Goal: Transaction & Acquisition: Obtain resource

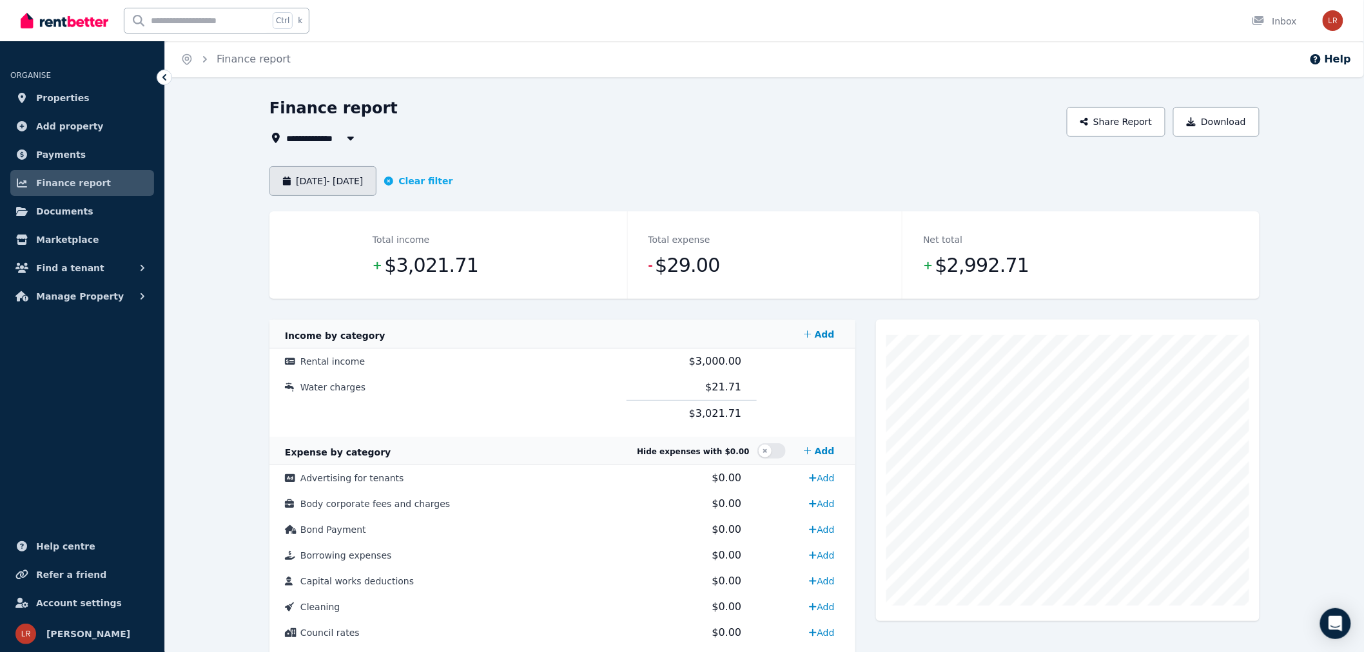
click at [376, 176] on button "[DATE] - [DATE]" at bounding box center [322, 181] width 107 height 30
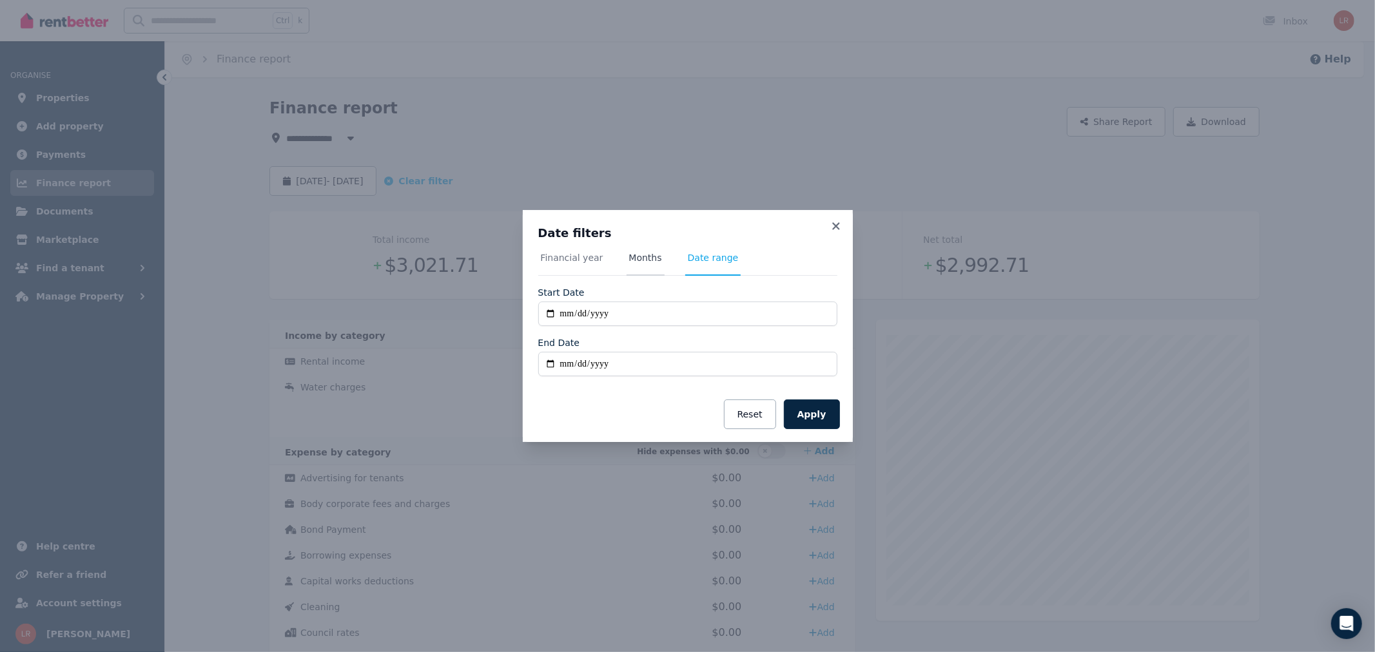
click at [645, 255] on span "Months" at bounding box center [645, 257] width 33 height 13
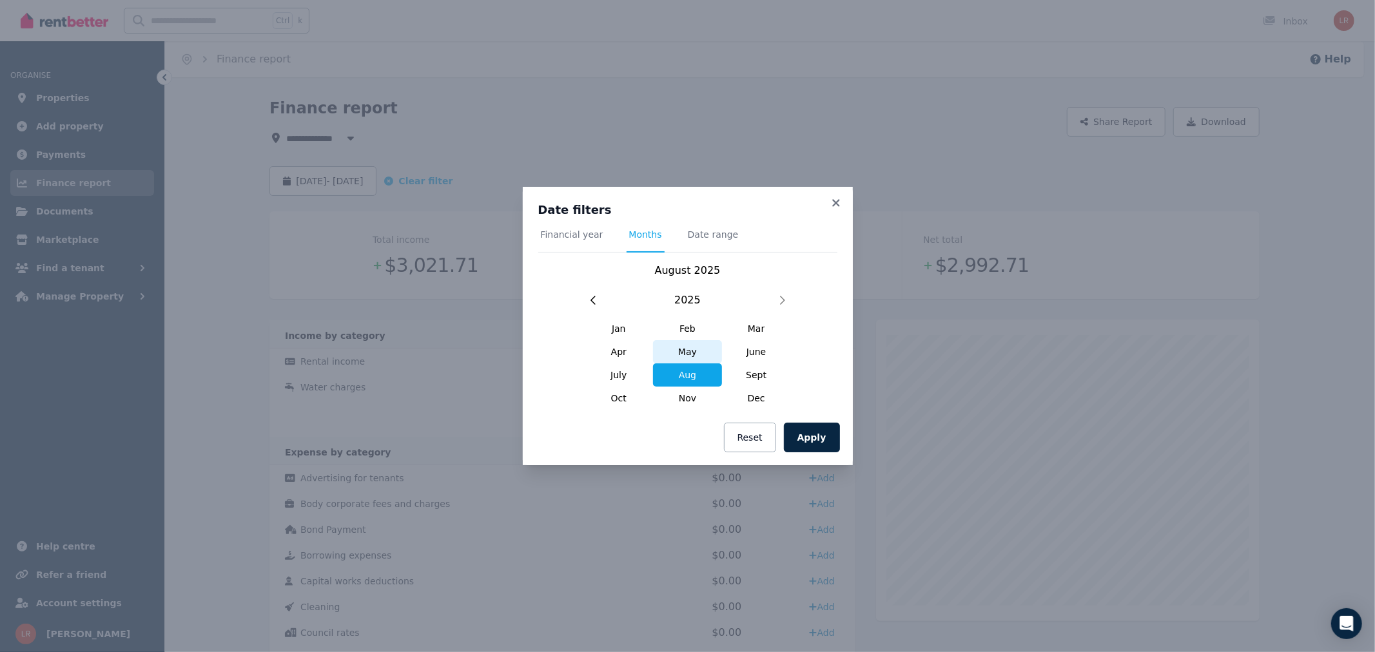
click at [686, 353] on span "May" at bounding box center [687, 351] width 69 height 23
click at [688, 371] on span "Aug" at bounding box center [687, 375] width 69 height 23
click at [679, 356] on span "May" at bounding box center [687, 351] width 69 height 23
click at [711, 234] on span "Date range" at bounding box center [713, 234] width 51 height 13
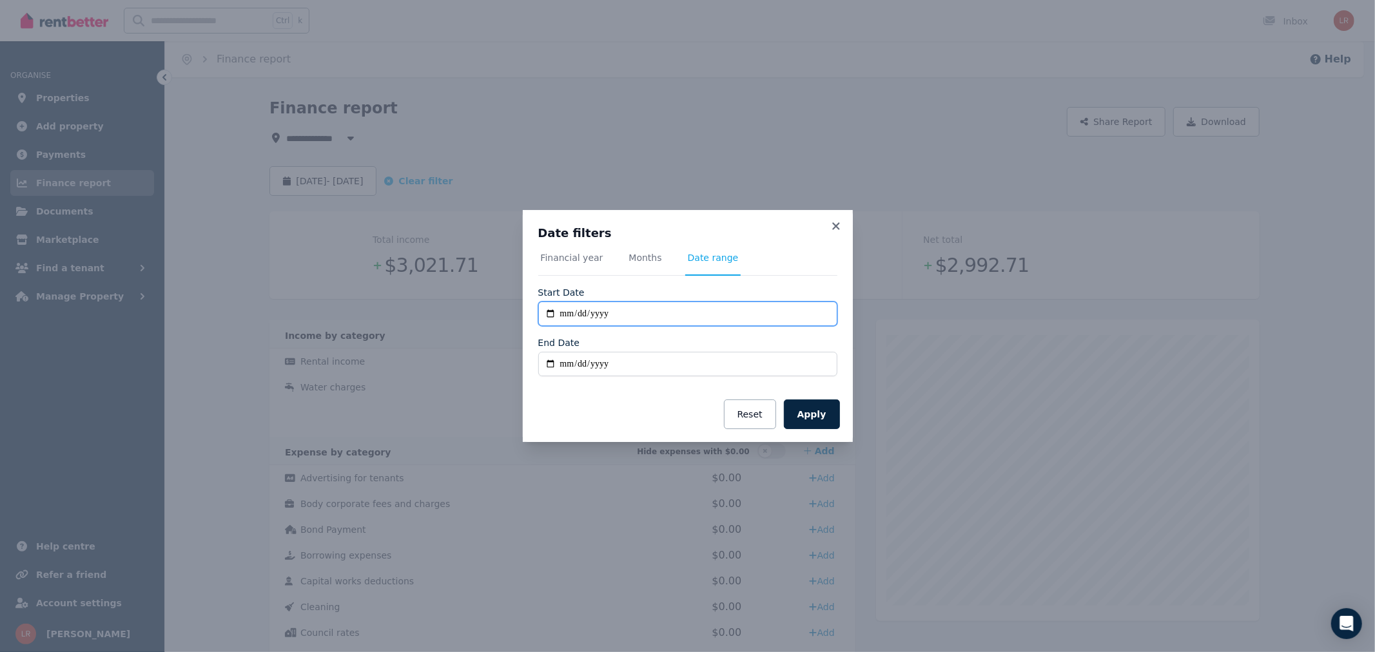
click at [581, 313] on input "**********" at bounding box center [687, 314] width 299 height 24
click at [592, 361] on input "End Date" at bounding box center [687, 364] width 299 height 24
type input "**********"
click at [583, 318] on input "**********" at bounding box center [687, 314] width 299 height 24
type input "**********"
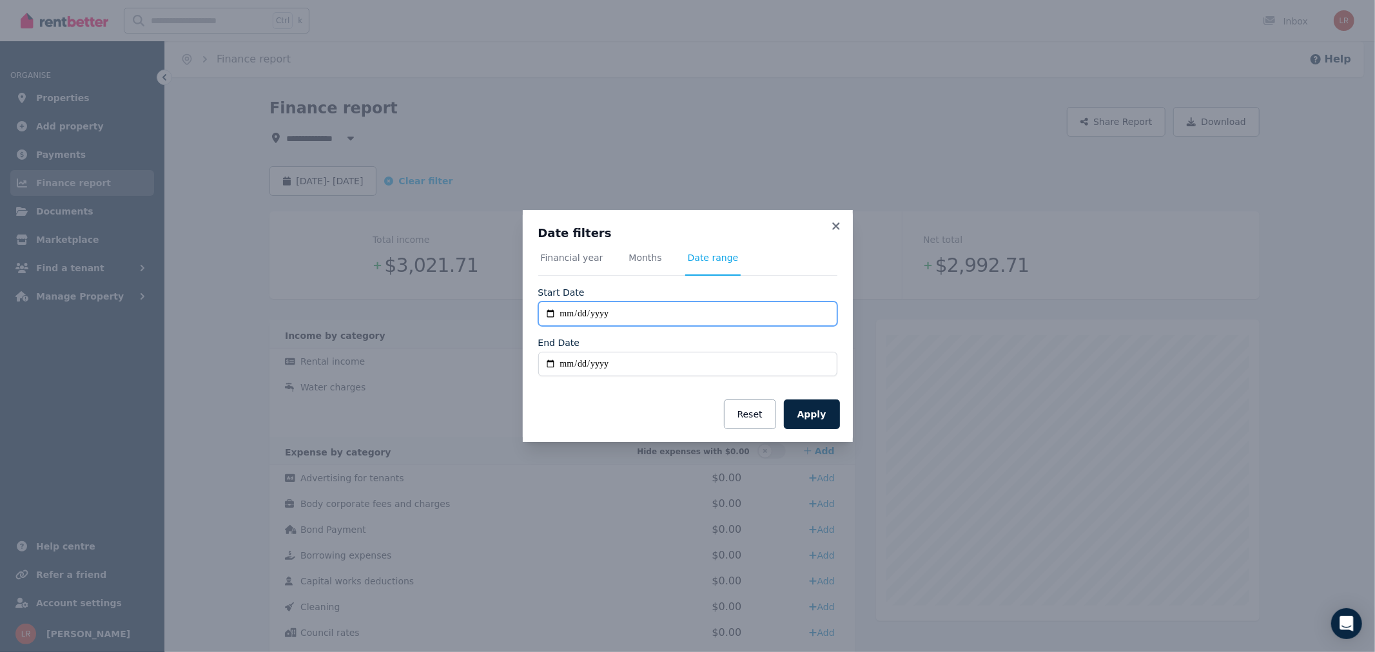
click at [582, 316] on input "**********" at bounding box center [687, 314] width 299 height 24
click at [815, 414] on button "Apply" at bounding box center [812, 415] width 56 height 30
type input "**********"
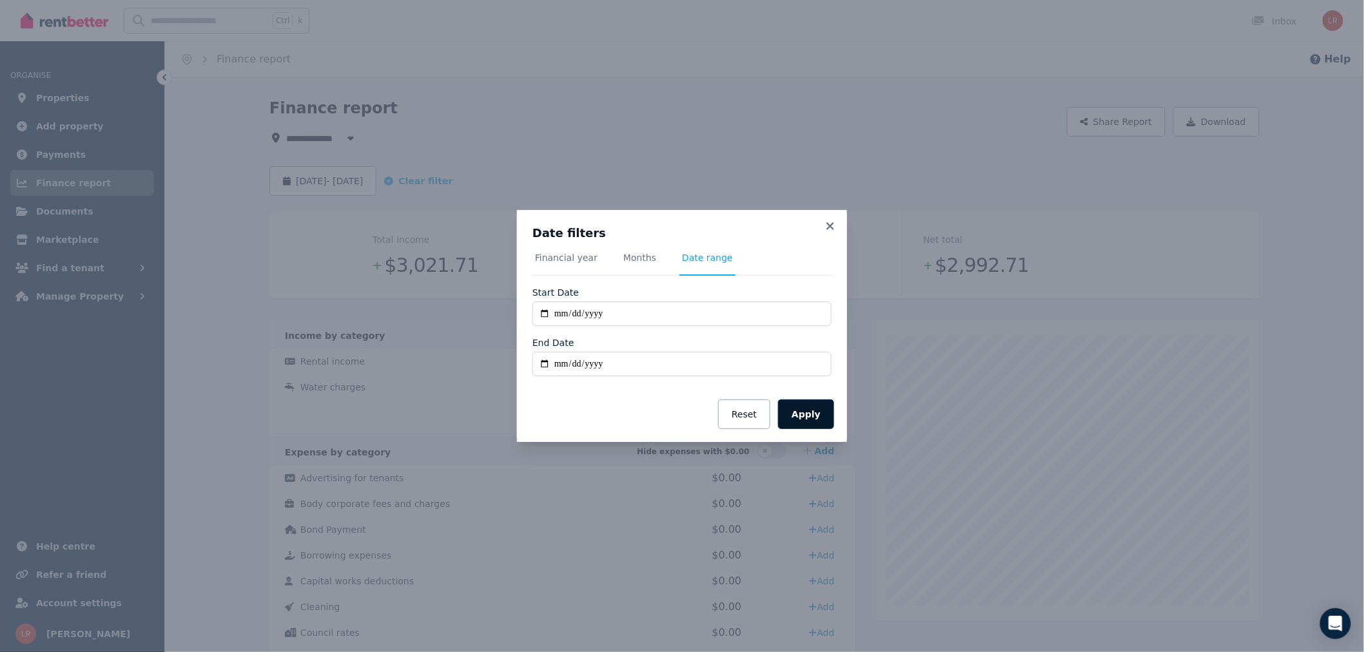
type input "**********"
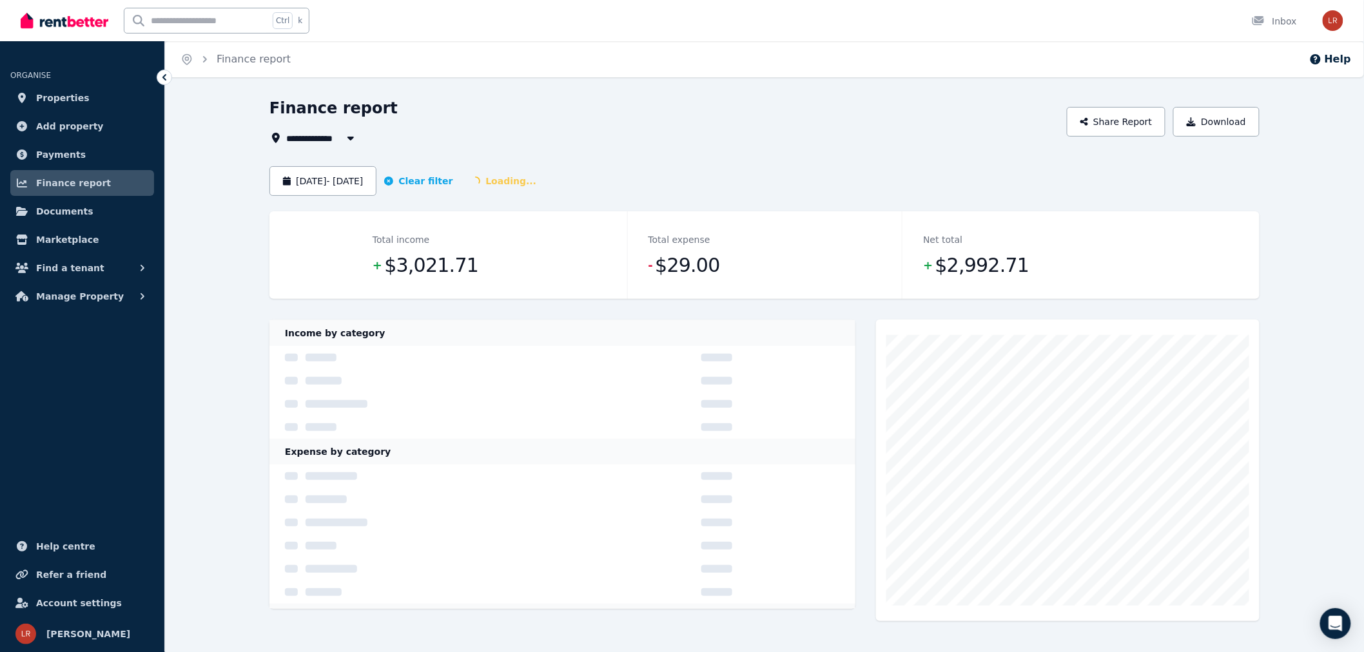
click at [333, 130] on span "All Properties" at bounding box center [327, 137] width 83 height 15
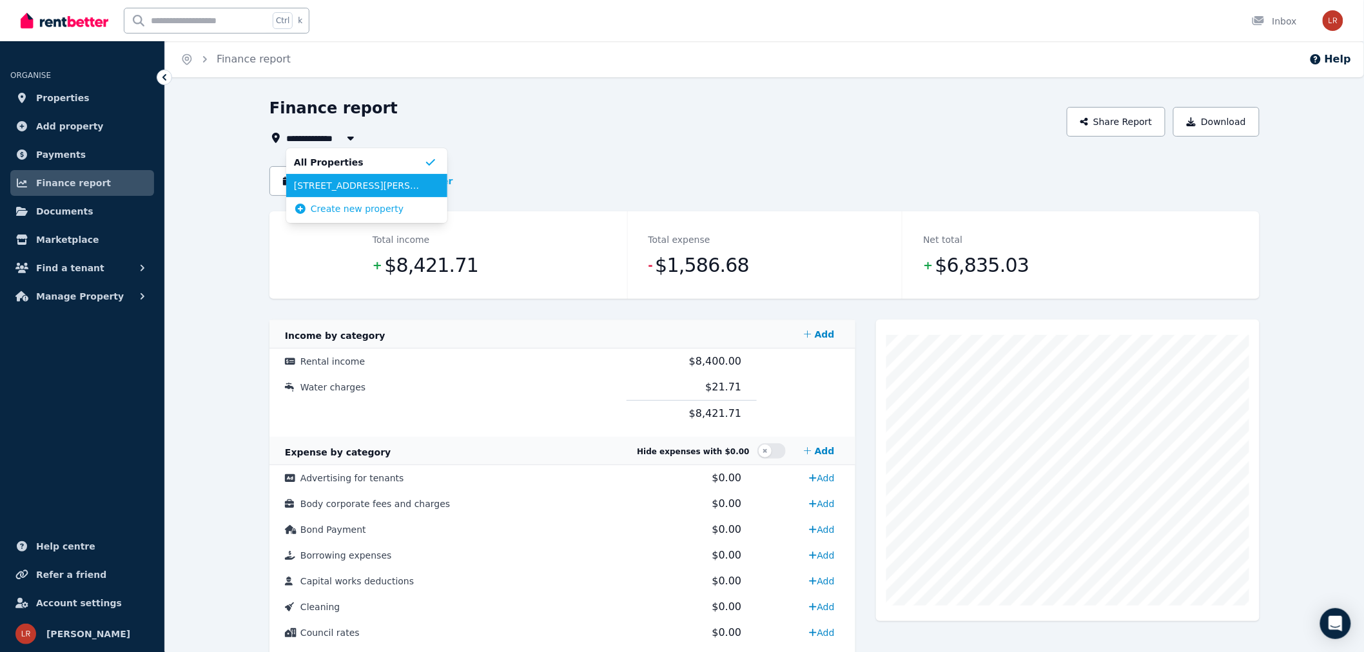
click at [377, 187] on span "[STREET_ADDRESS][PERSON_NAME], Geographe" at bounding box center [359, 185] width 130 height 13
type input "**********"
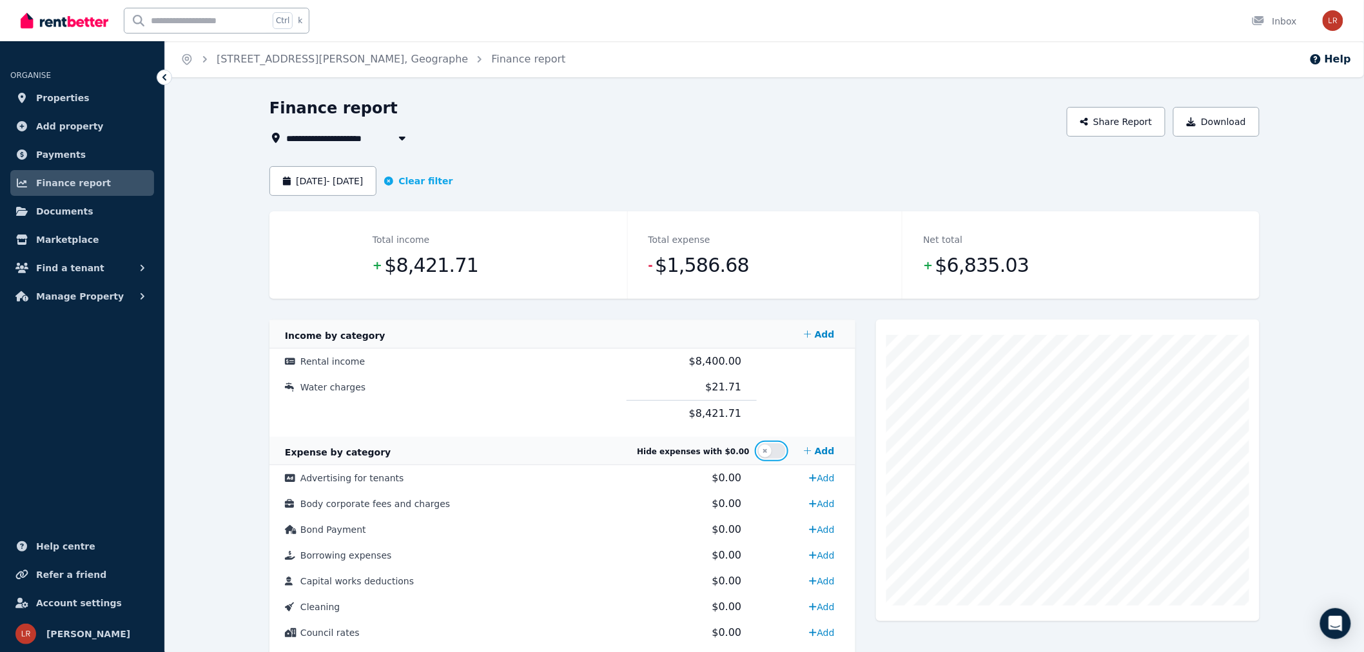
click at [776, 452] on button "button" at bounding box center [771, 450] width 28 height 15
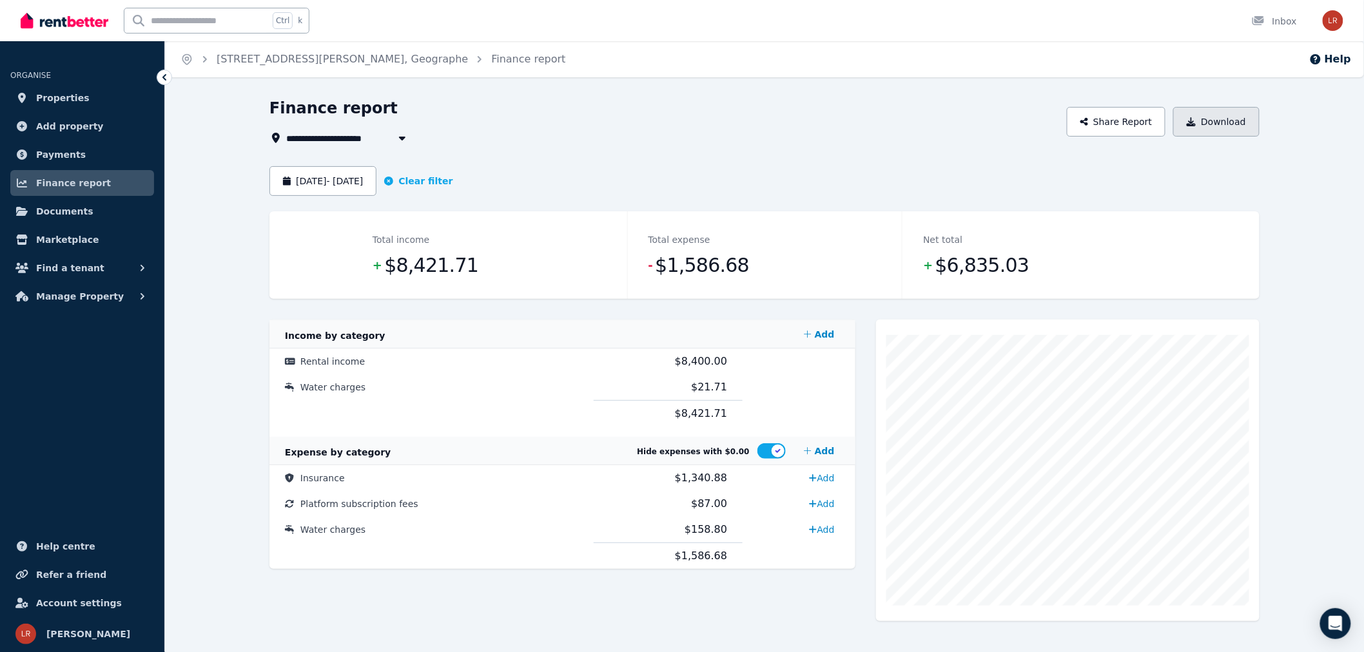
click at [1215, 125] on button "Download" at bounding box center [1216, 122] width 86 height 30
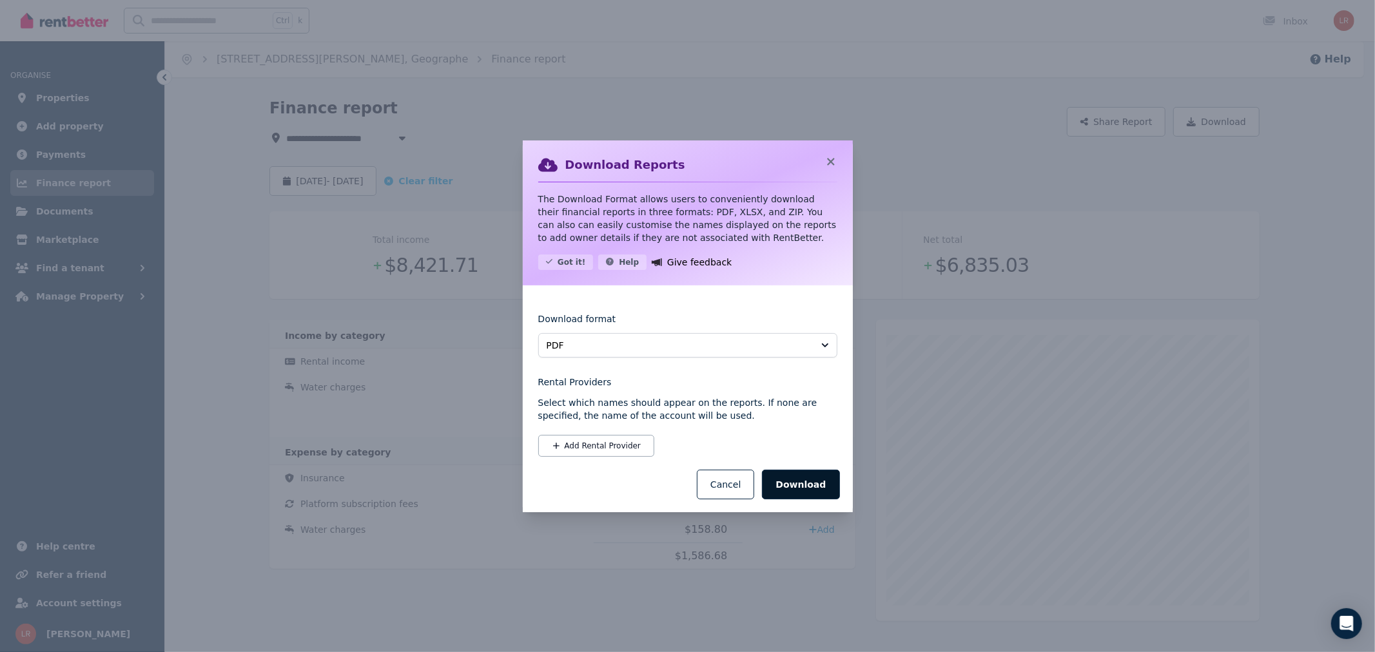
click at [801, 481] on button "Download" at bounding box center [800, 485] width 77 height 30
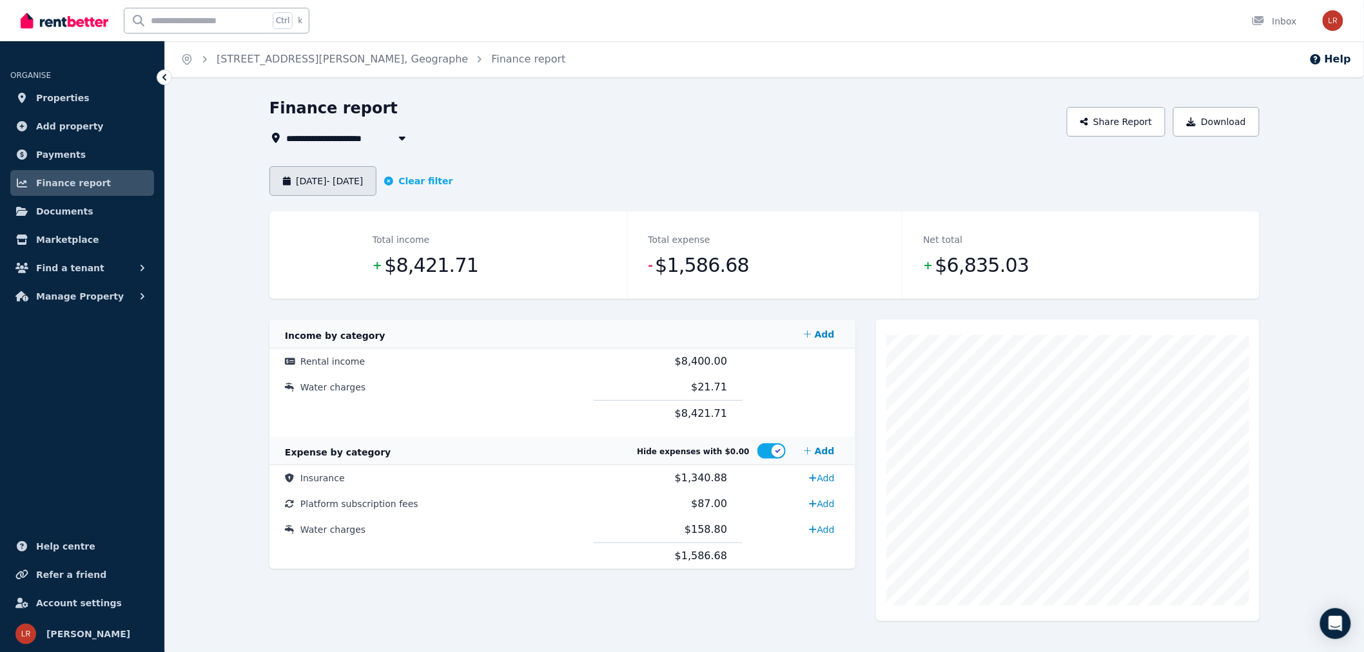
click at [376, 182] on button "[DATE] - [DATE]" at bounding box center [322, 181] width 107 height 30
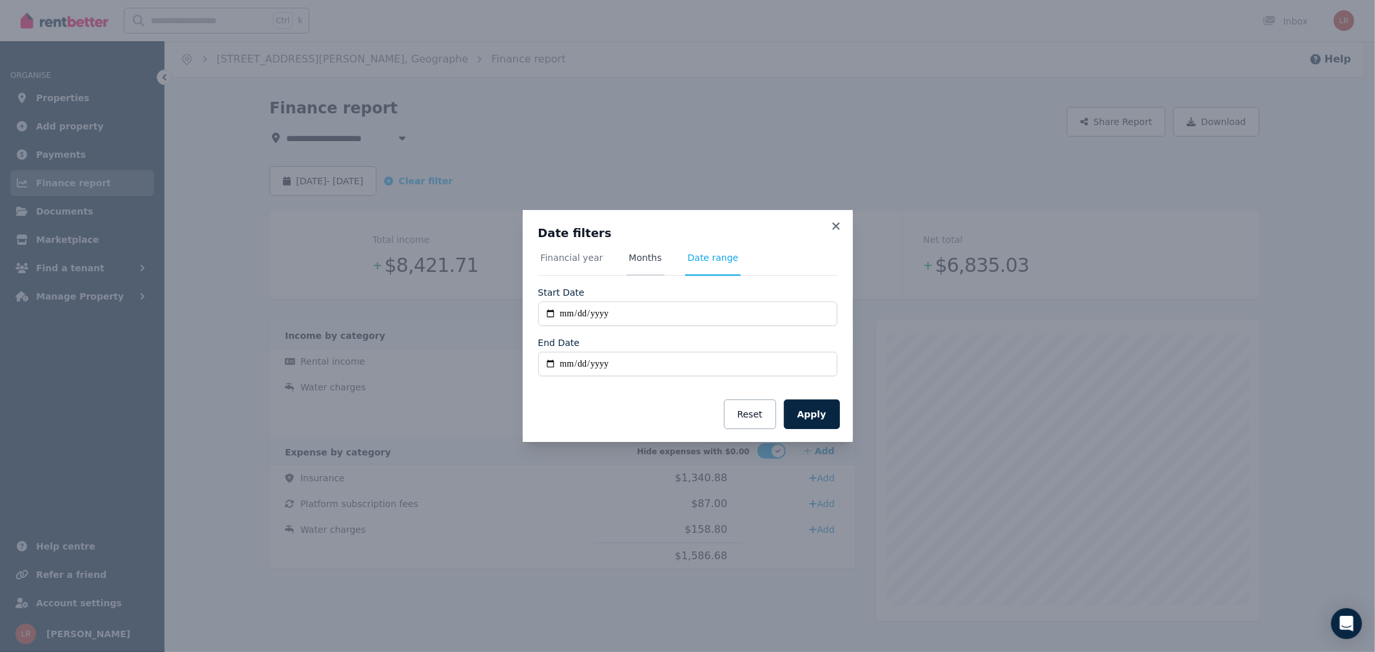
click at [637, 260] on span "Months" at bounding box center [645, 257] width 33 height 13
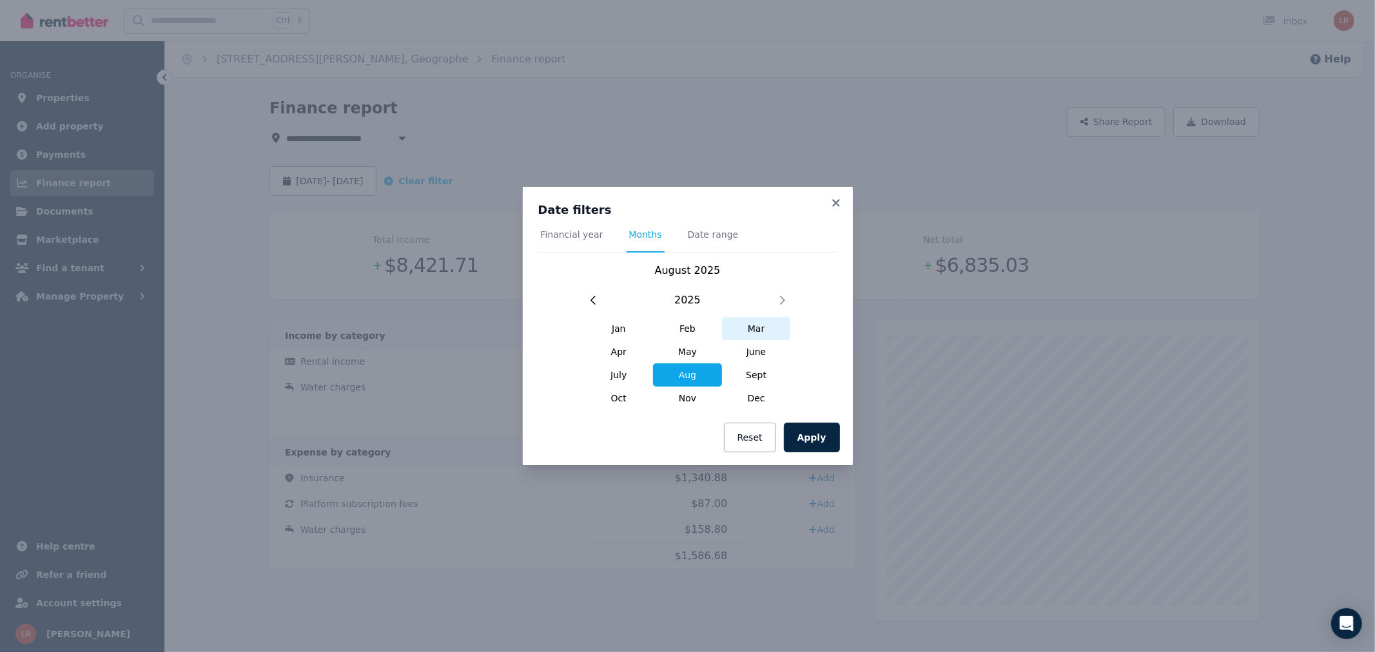
click at [746, 338] on span "Mar" at bounding box center [756, 328] width 69 height 23
click at [762, 358] on span "June" at bounding box center [756, 351] width 69 height 23
click at [820, 447] on button "Apply" at bounding box center [812, 438] width 56 height 30
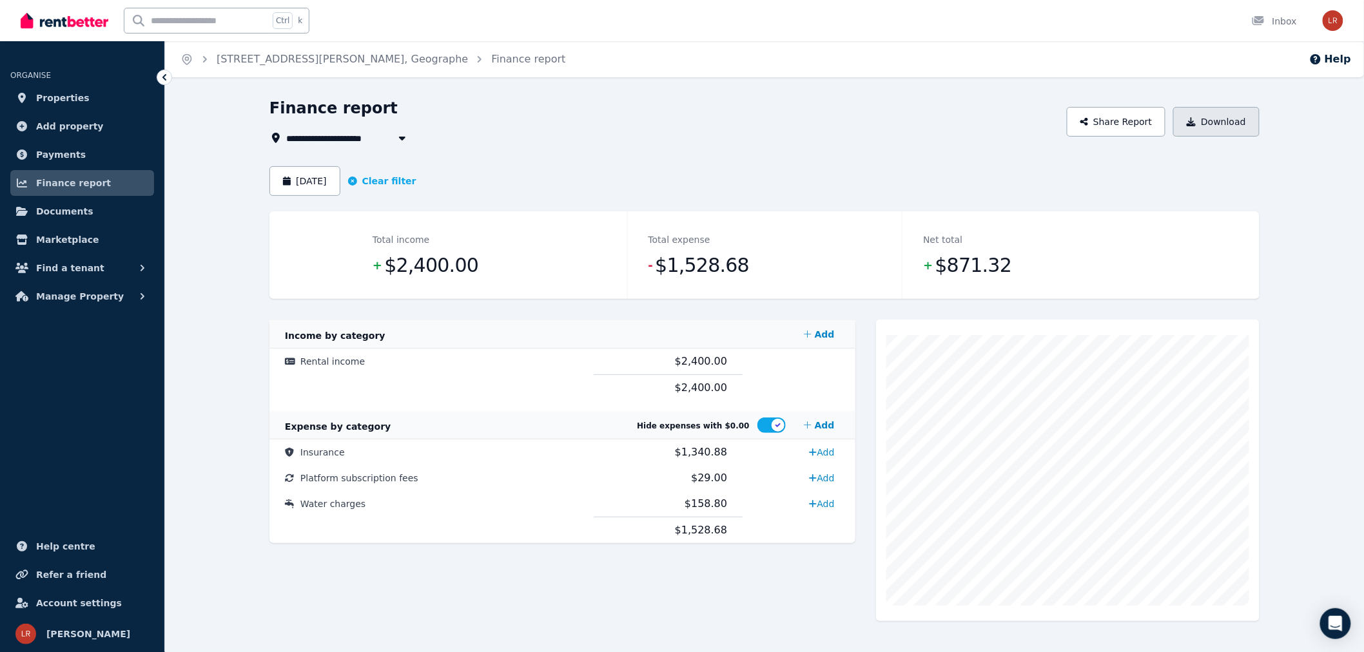
click at [1221, 126] on button "Download" at bounding box center [1216, 122] width 86 height 30
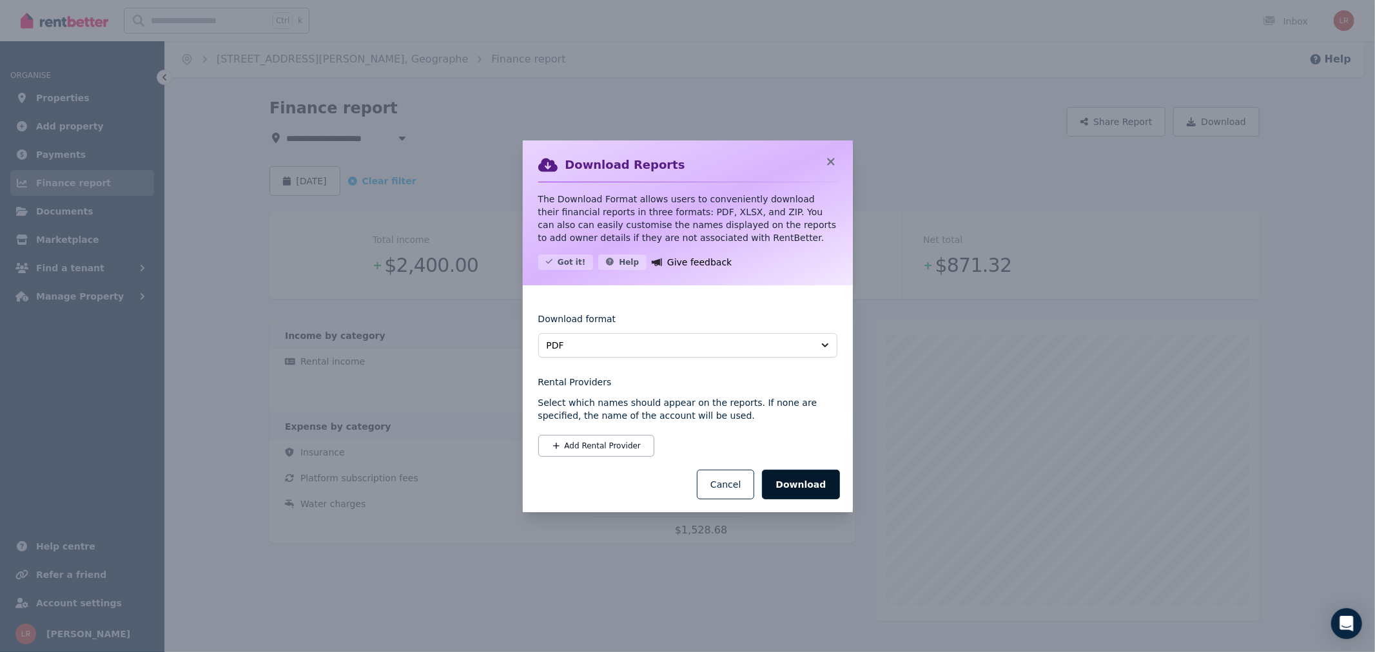
click at [806, 491] on button "Download" at bounding box center [800, 485] width 77 height 30
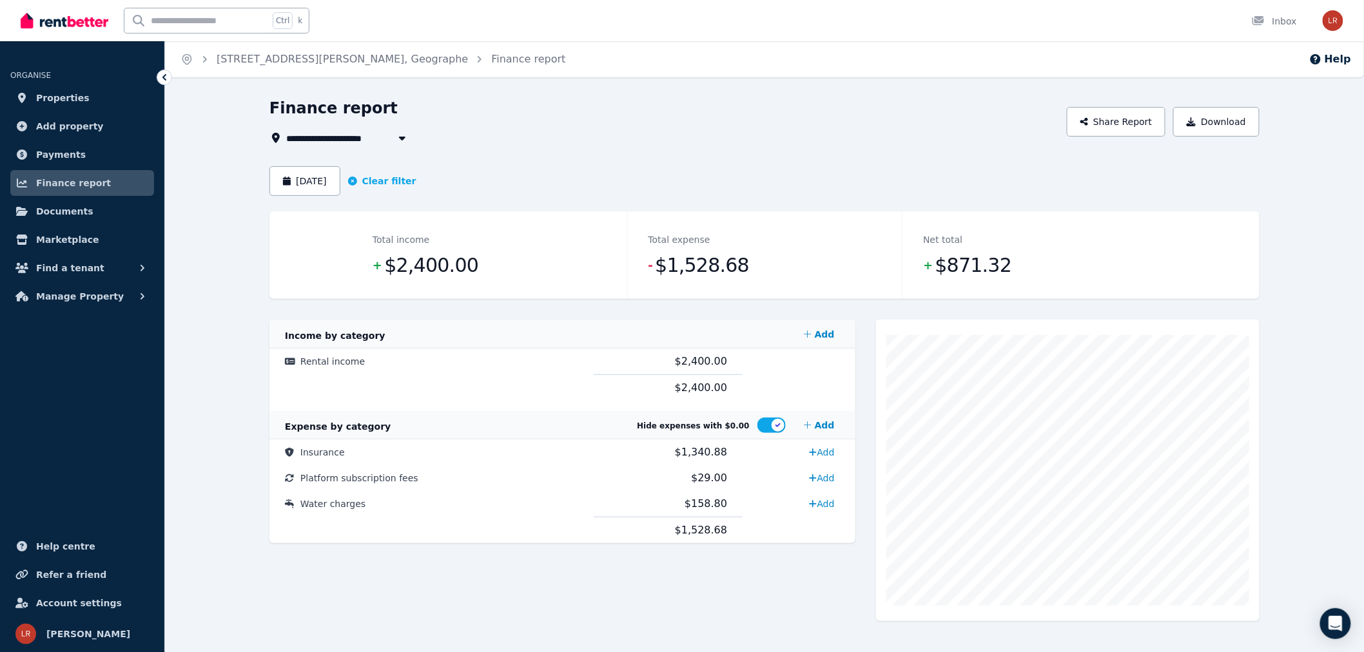
click at [788, 59] on div "Home [STREET_ADDRESS][PERSON_NAME], Geographe Finance report Help" at bounding box center [764, 59] width 1199 height 36
click at [315, 179] on button "[DATE]" at bounding box center [304, 181] width 71 height 30
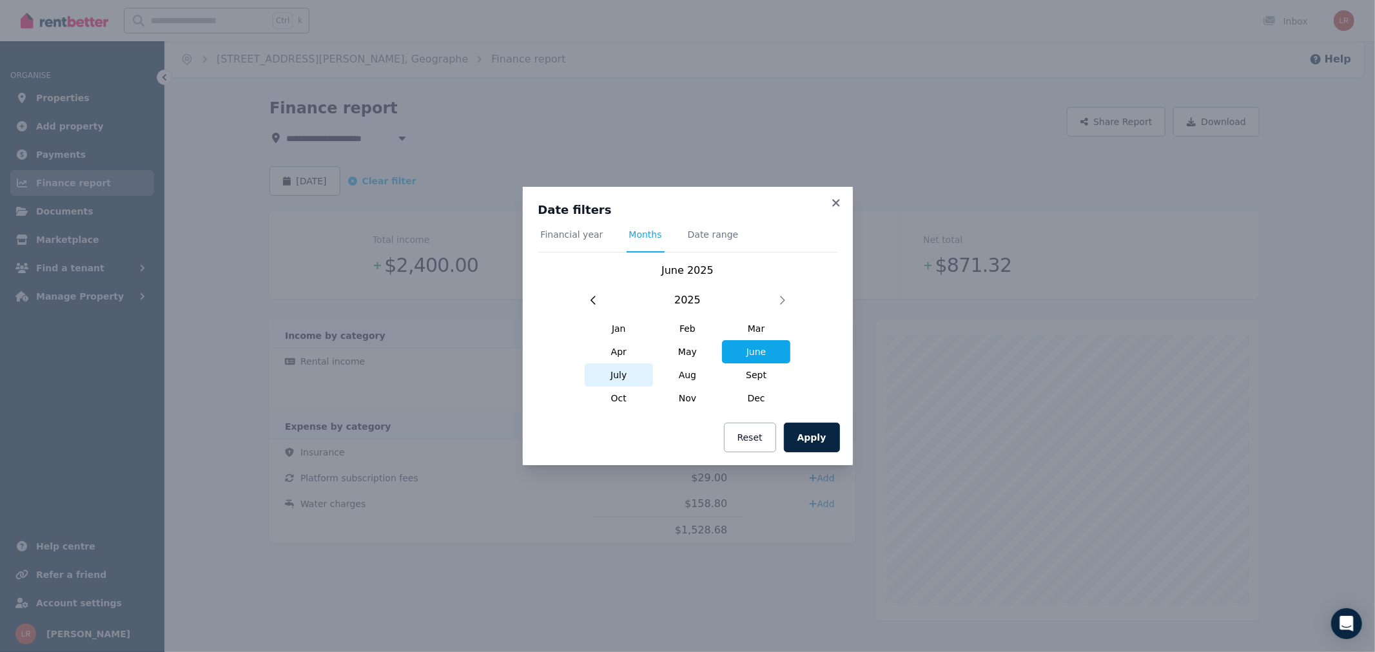
click at [633, 376] on span "July" at bounding box center [619, 375] width 69 height 23
click at [813, 445] on button "Apply" at bounding box center [812, 438] width 56 height 30
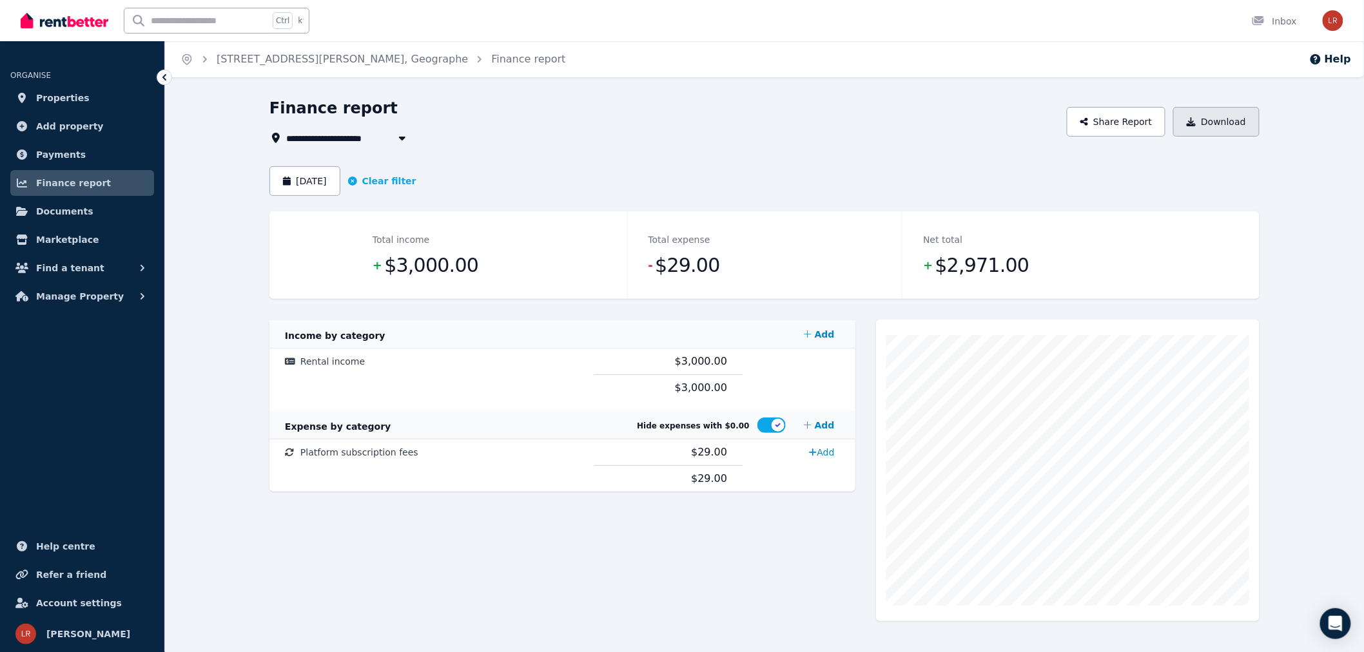
click at [1202, 116] on button "Download" at bounding box center [1216, 122] width 86 height 30
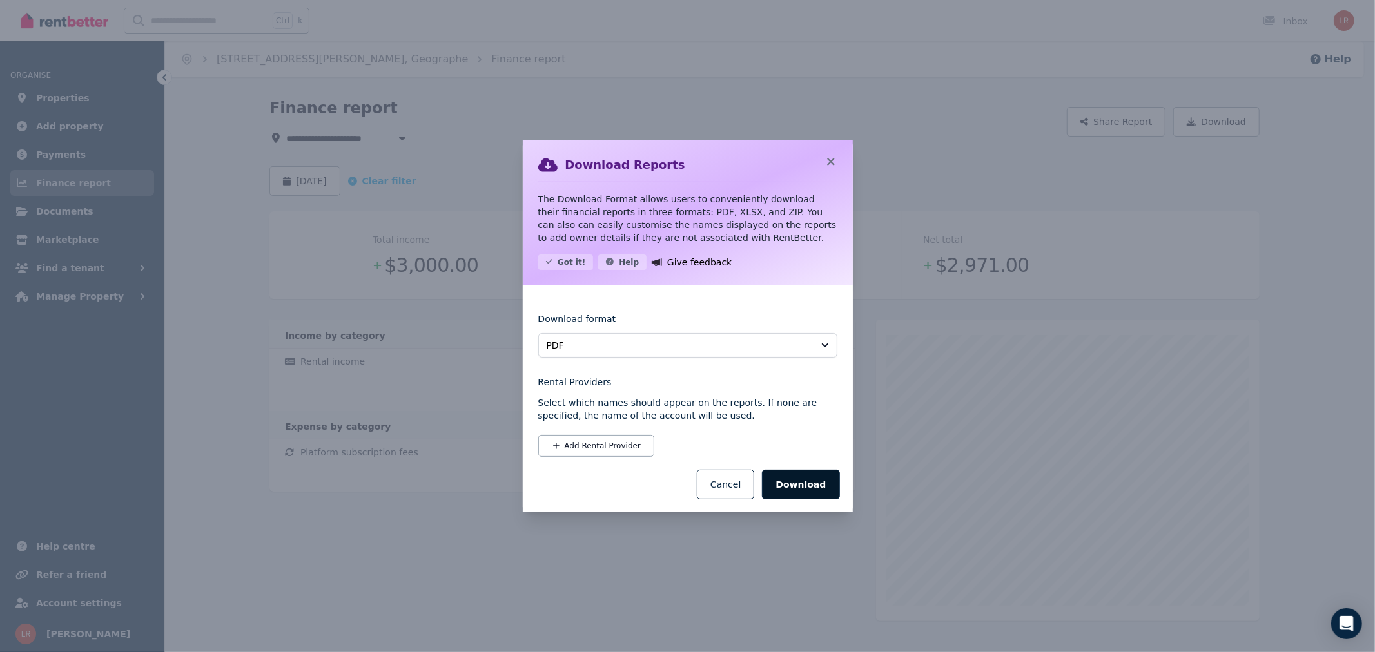
click at [786, 486] on button "Download" at bounding box center [800, 485] width 77 height 30
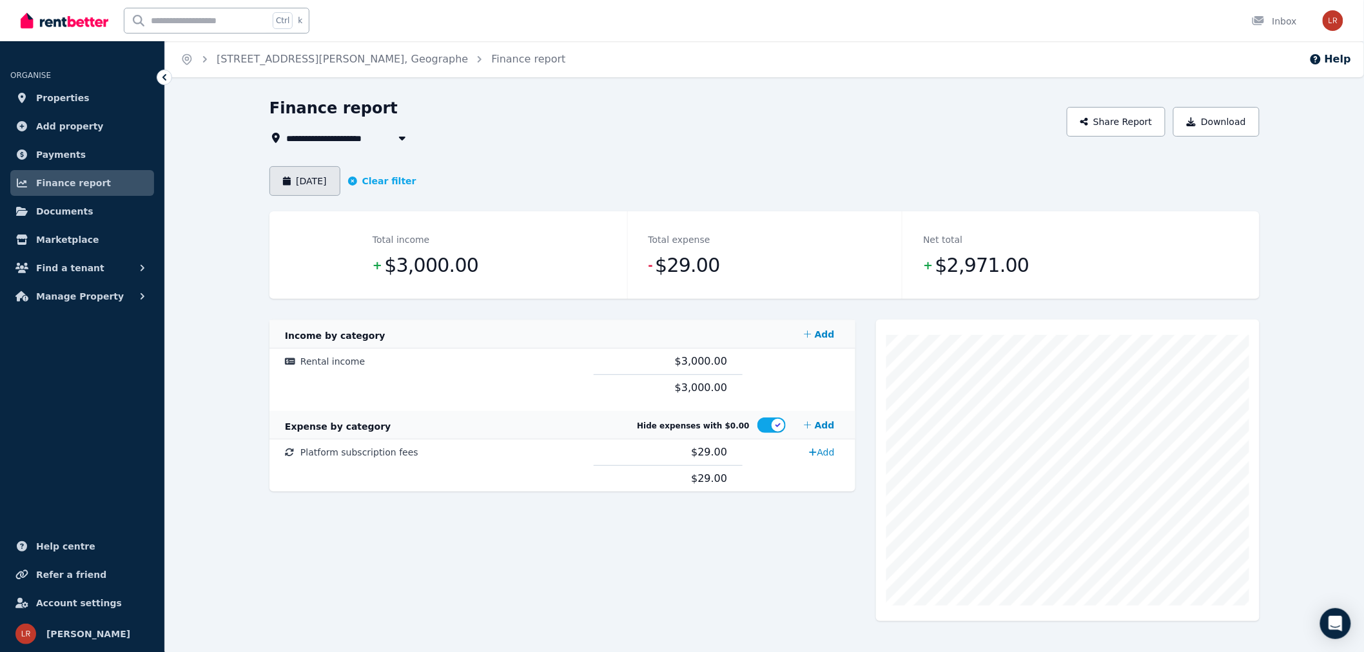
click at [314, 183] on button "[DATE]" at bounding box center [304, 181] width 71 height 30
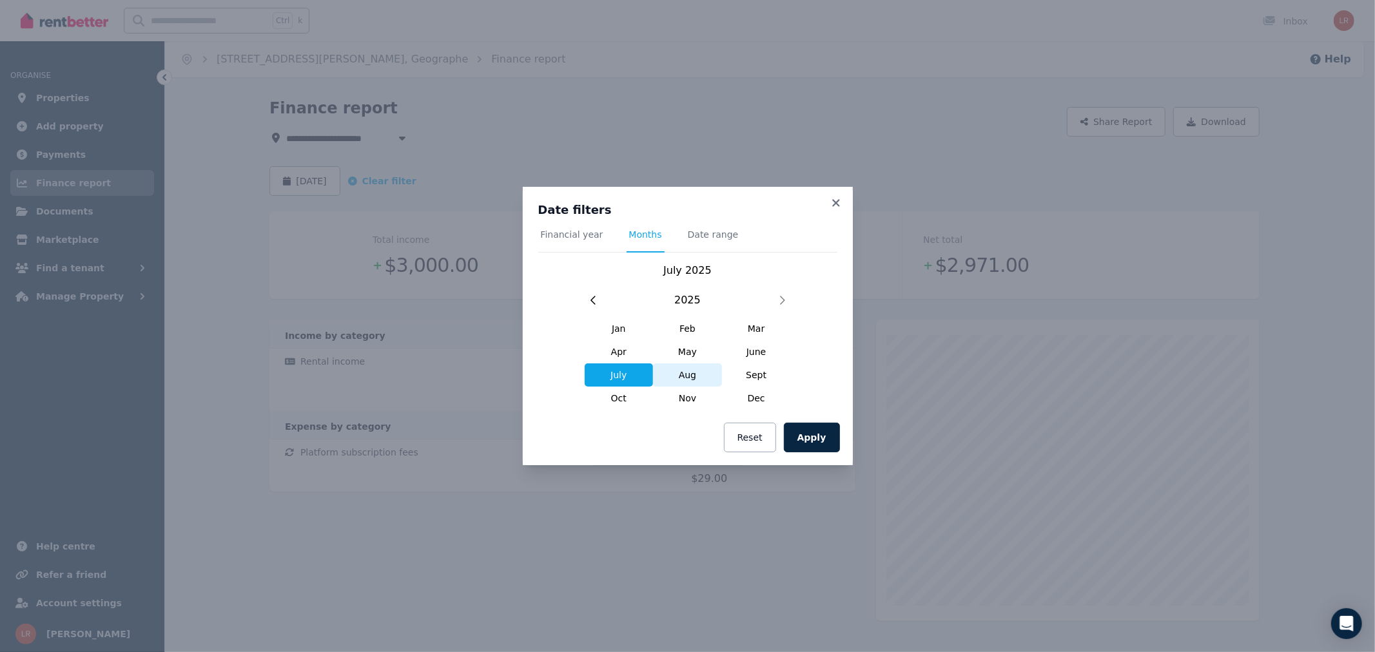
click at [687, 379] on span "Aug" at bounding box center [687, 375] width 69 height 23
click at [826, 436] on button "Apply" at bounding box center [812, 438] width 56 height 30
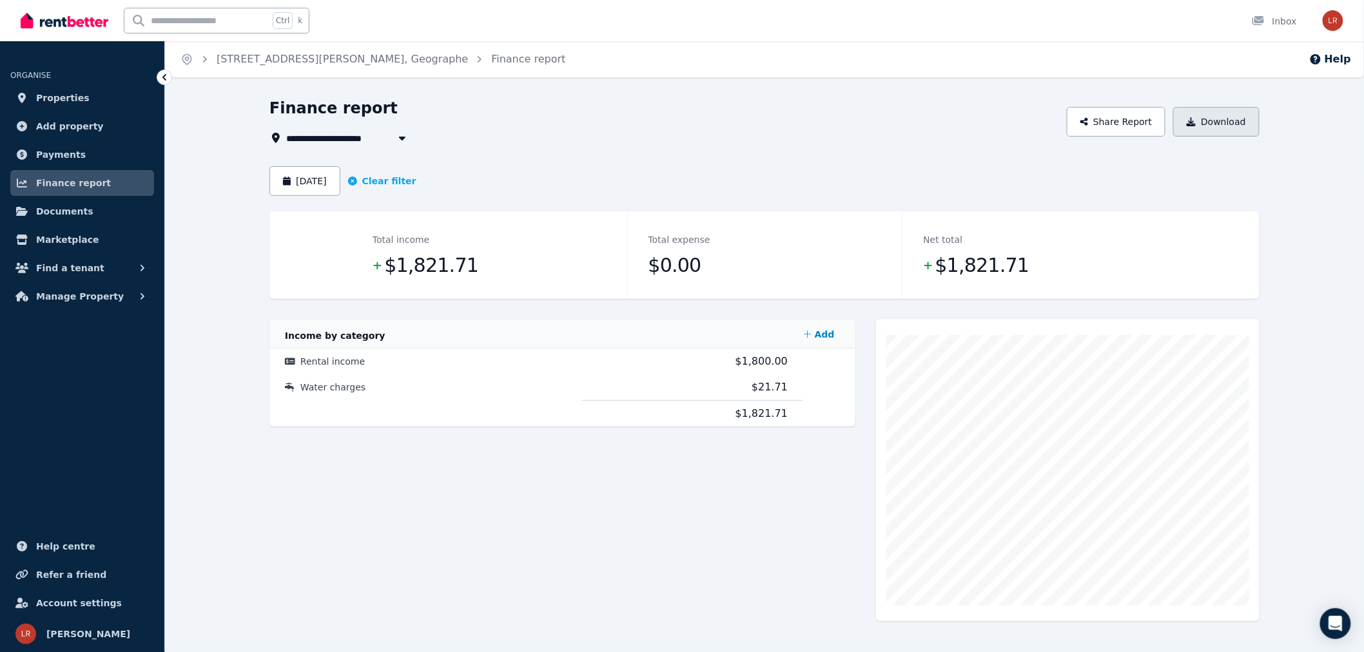
click at [1232, 127] on button "Download" at bounding box center [1216, 122] width 86 height 30
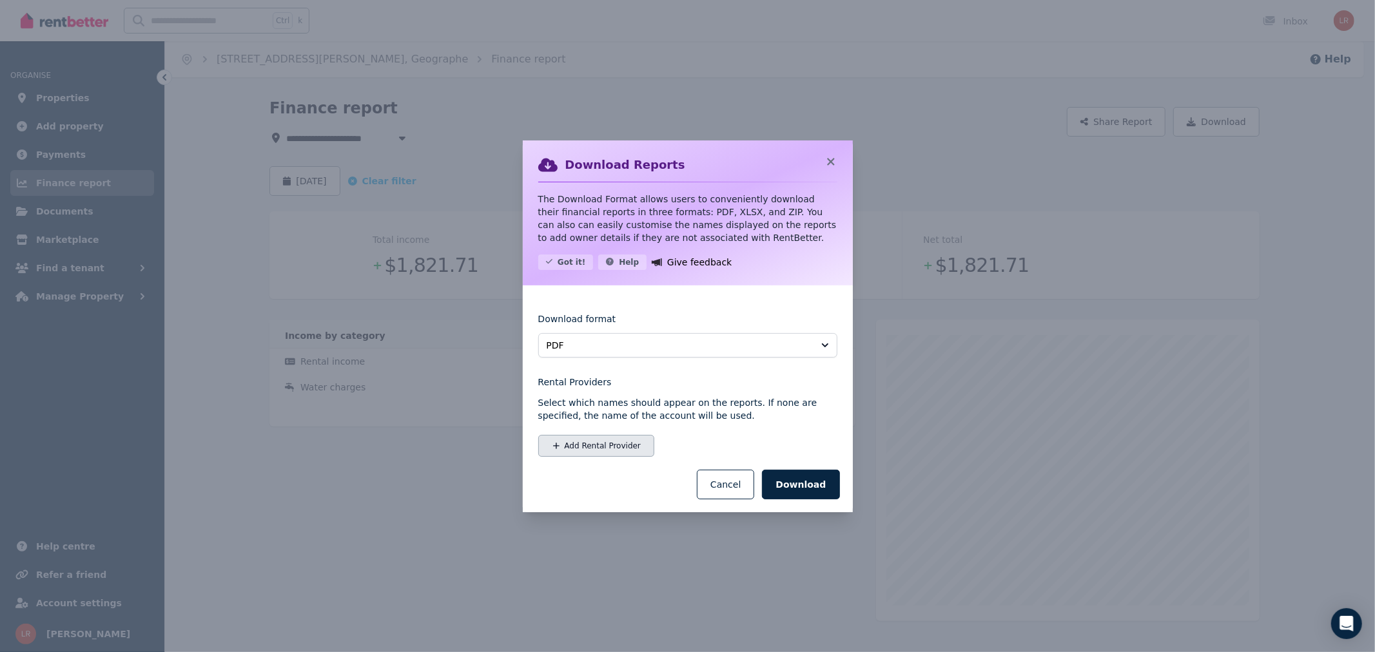
click at [615, 445] on button "Add Rental Provider" at bounding box center [596, 446] width 116 height 22
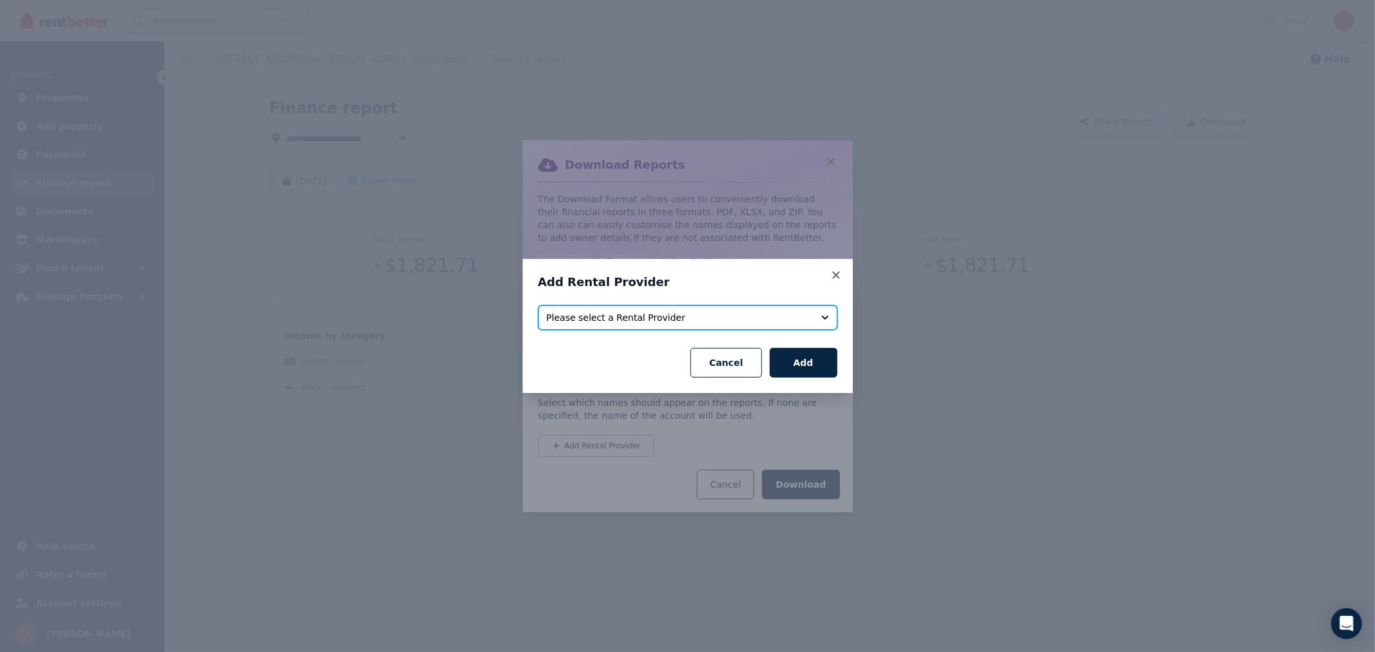
click at [648, 322] on span "Please select a Rental Provider" at bounding box center [679, 317] width 264 height 13
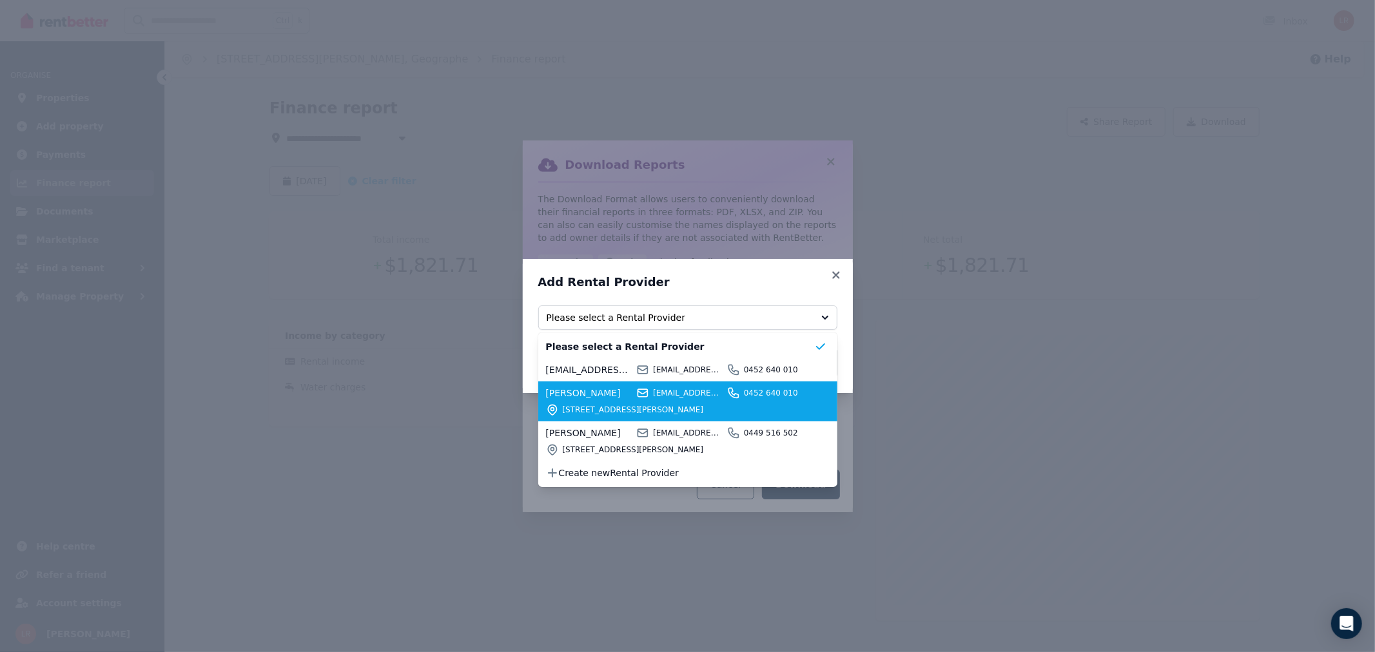
click at [607, 407] on span "[STREET_ADDRESS][PERSON_NAME]" at bounding box center [688, 410] width 251 height 10
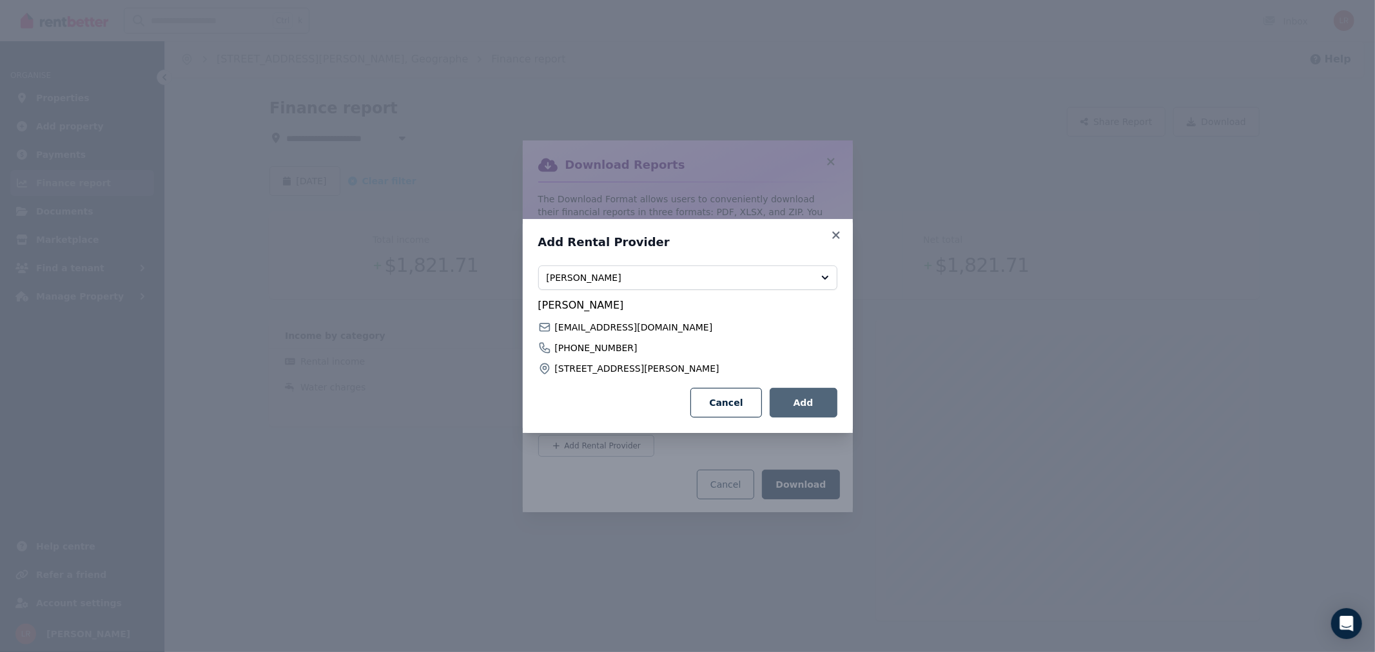
click at [810, 402] on button "Add" at bounding box center [804, 403] width 68 height 30
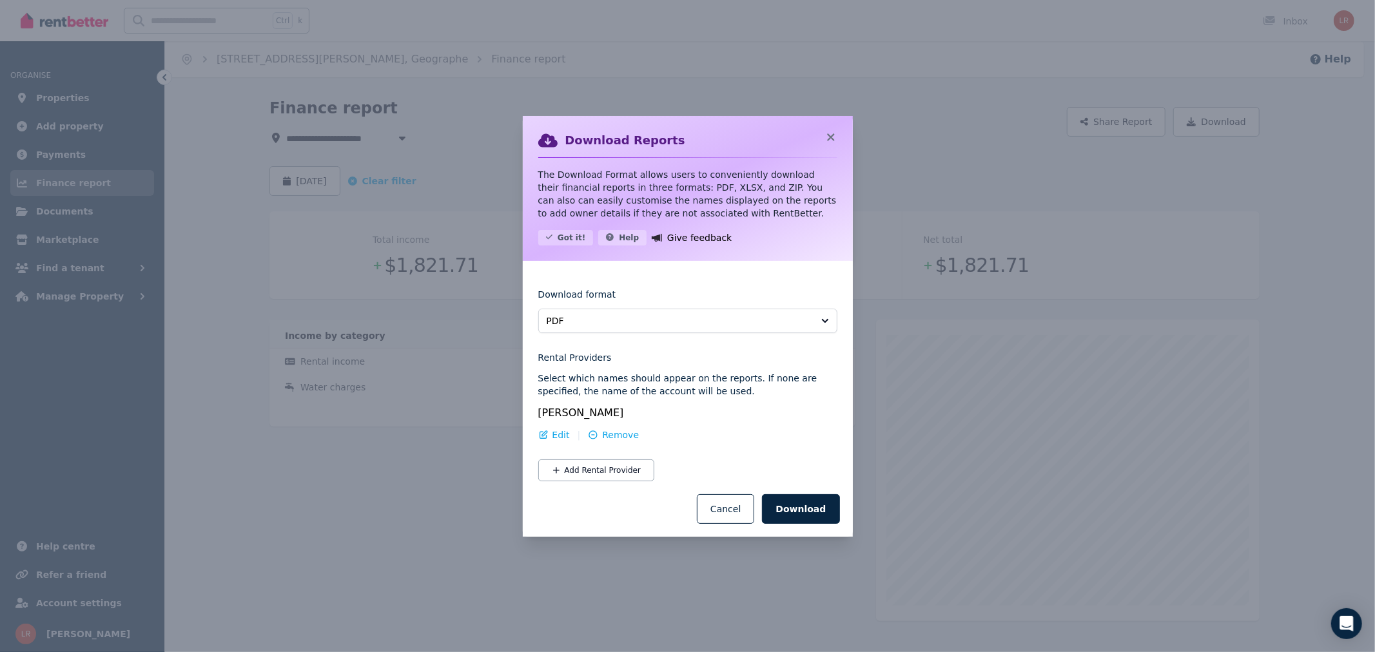
click at [808, 516] on button "Download" at bounding box center [800, 509] width 77 height 30
